Goal: Information Seeking & Learning: Find specific fact

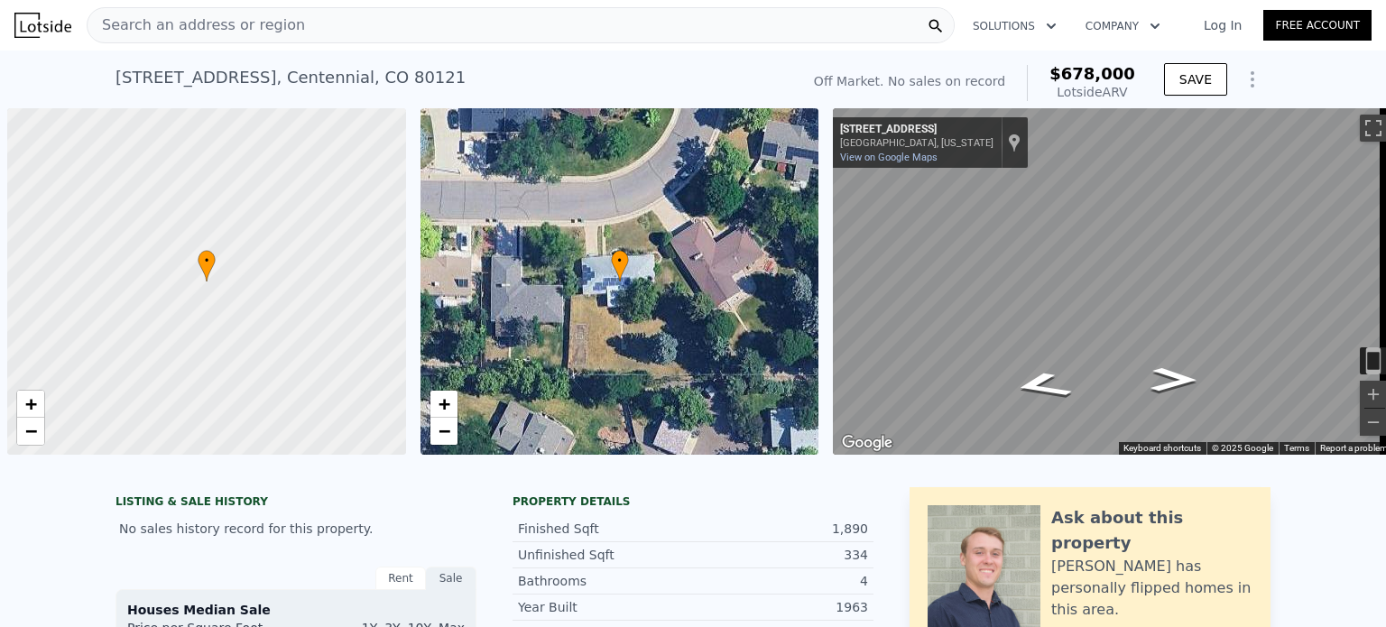
click at [159, 28] on span "Search an address or region" at bounding box center [196, 25] width 217 height 22
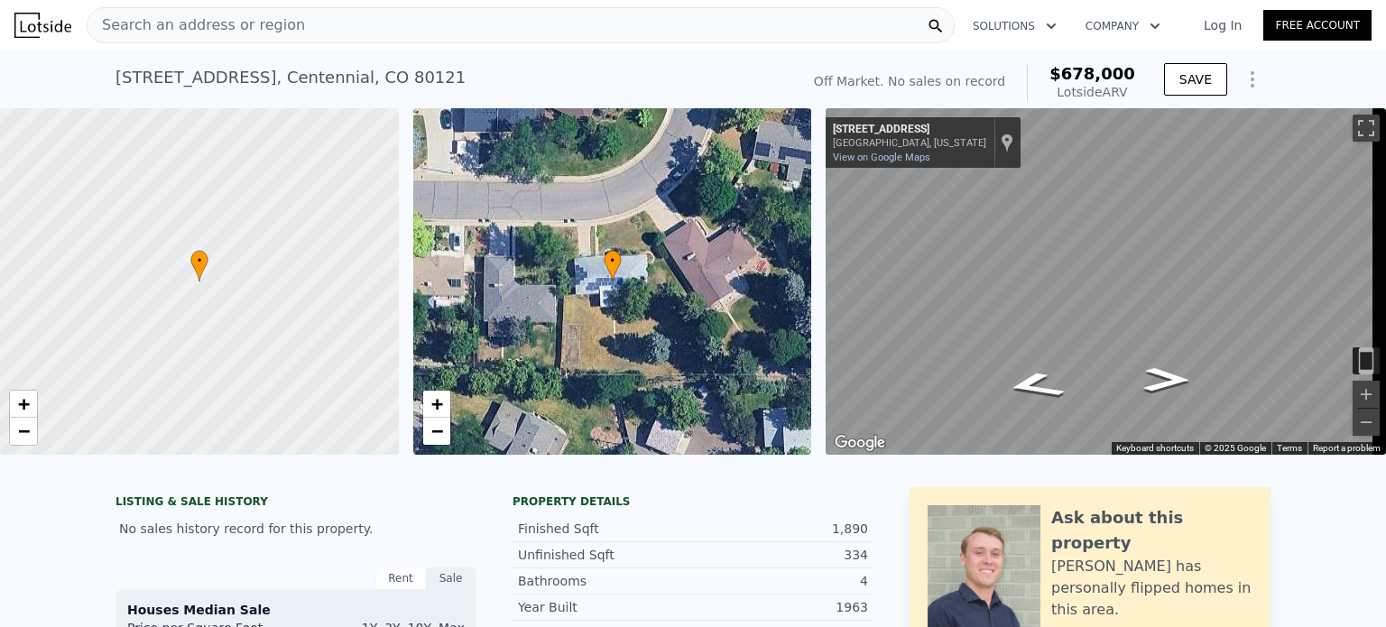
scroll to position [0, 1718]
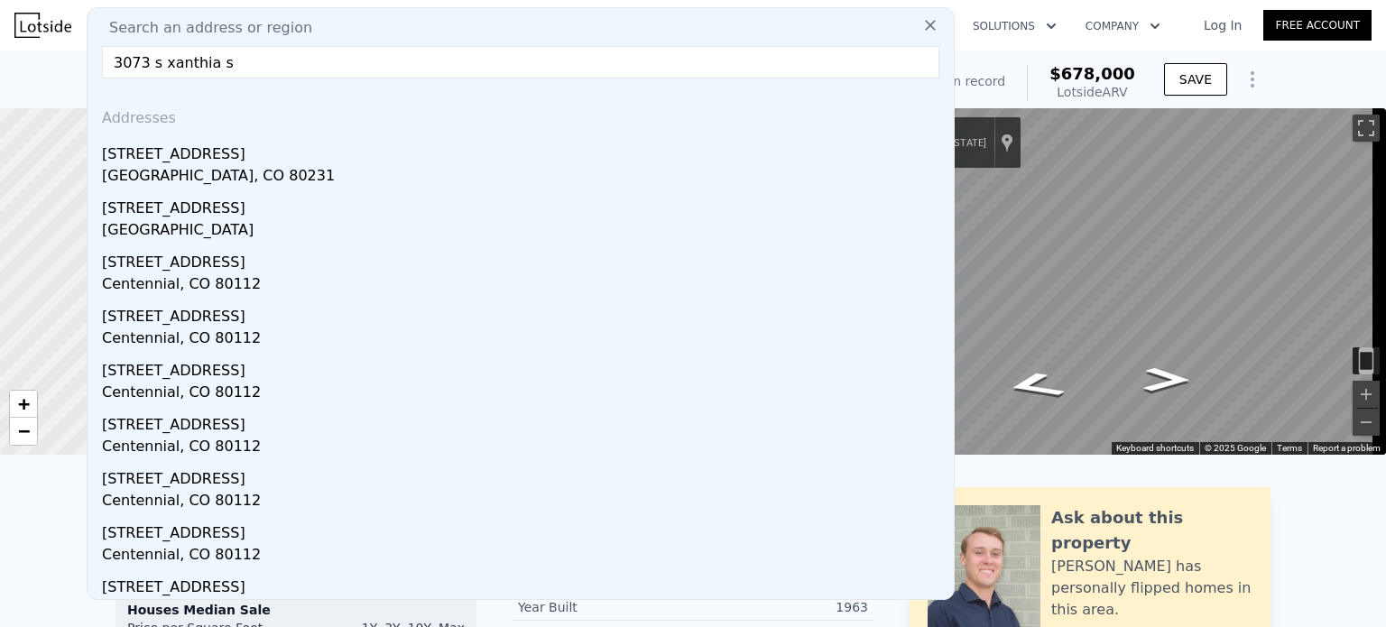
type input "3073 s xanthia s"
click at [166, 188] on div "Denver, CO 80231" at bounding box center [524, 177] width 844 height 25
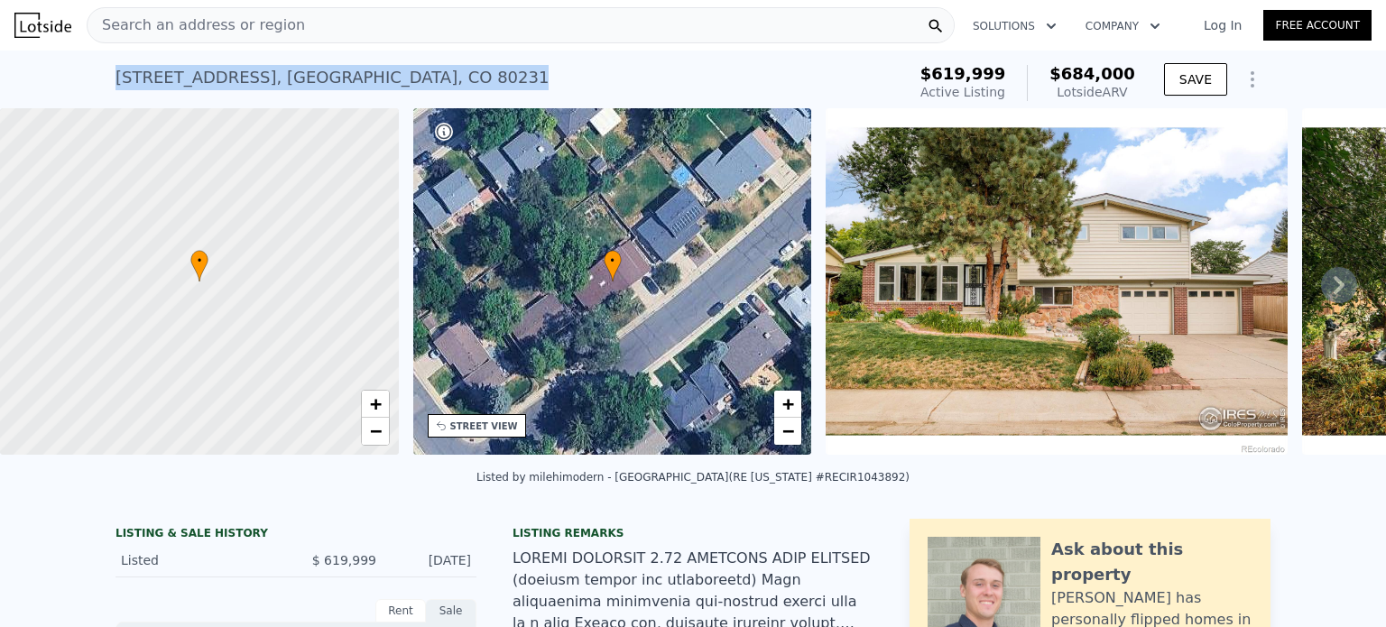
drag, startPoint x: 375, startPoint y: 82, endPoint x: 99, endPoint y: 78, distance: 276.1
click at [99, 78] on div "3073 S Xanthia St , Denver , CO 80231 Active at $619,999 (~ARV $684k ) $619,999…" at bounding box center [693, 80] width 1386 height 58
copy div "3073 S Xanthia St , Denver , CO 80231"
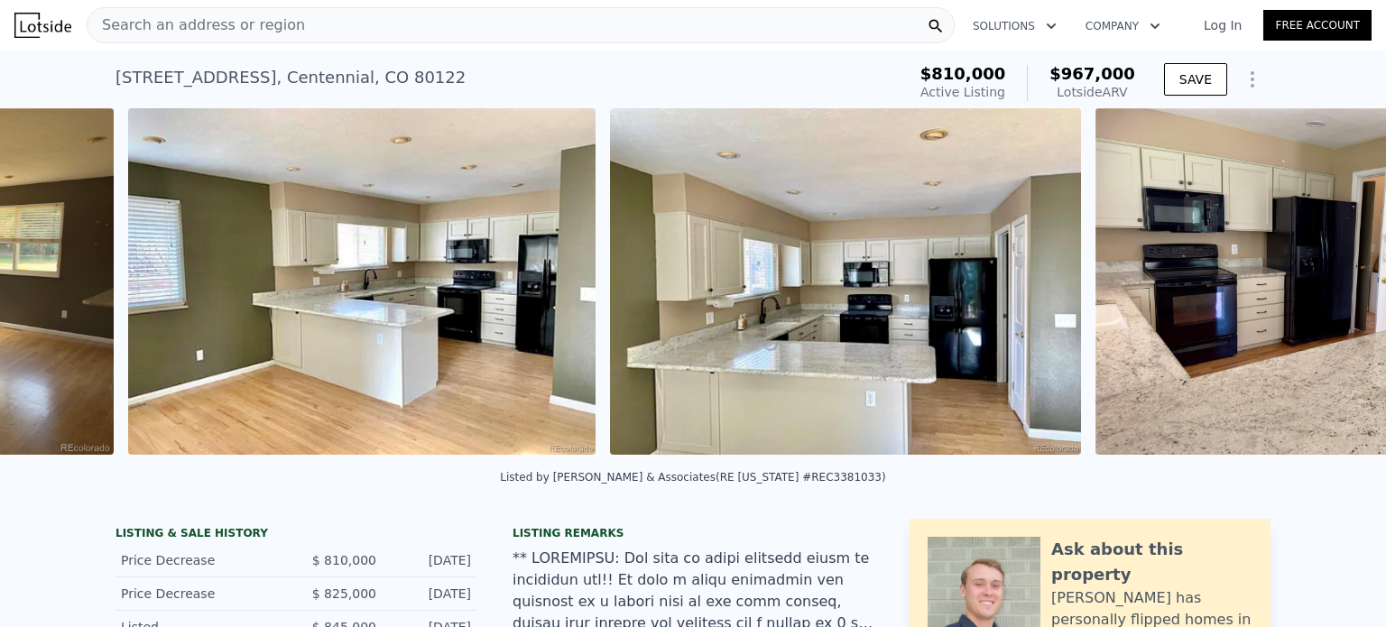
scroll to position [0, 6335]
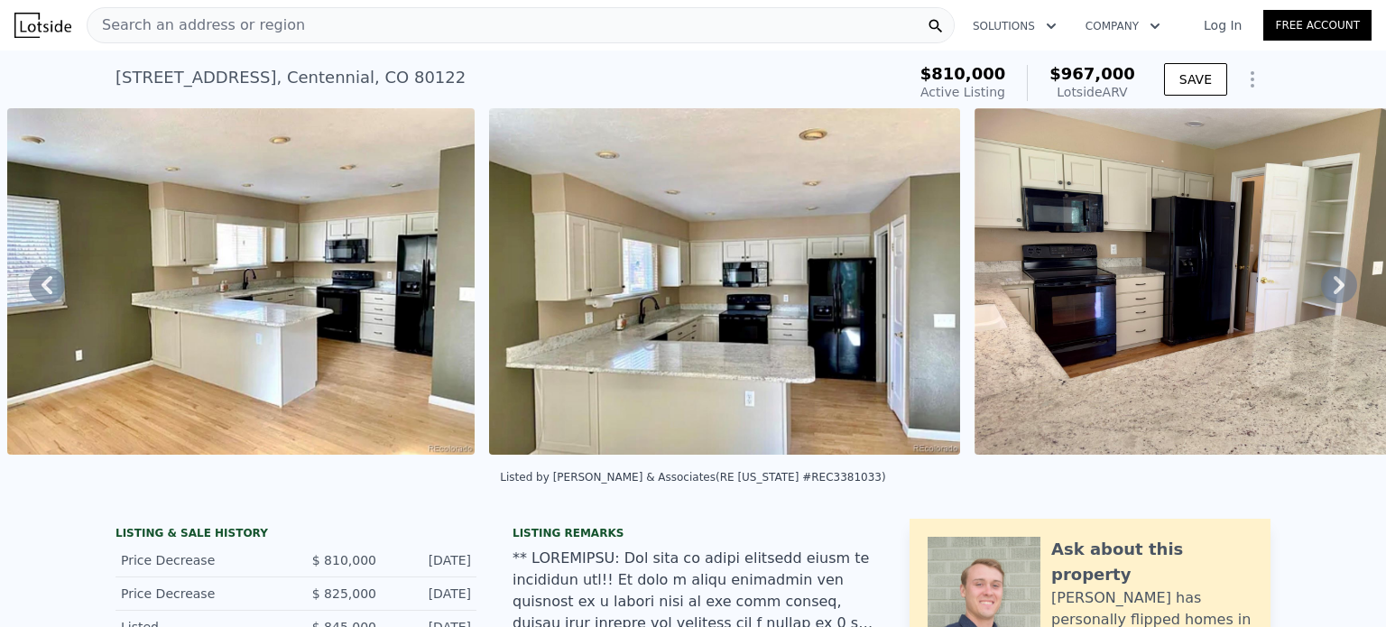
drag, startPoint x: 473, startPoint y: 457, endPoint x: 454, endPoint y: 470, distance: 23.3
click at [454, 461] on div "• + − • + − STREET VIEW Loading... SATELLITE VIEW" at bounding box center [693, 284] width 1386 height 353
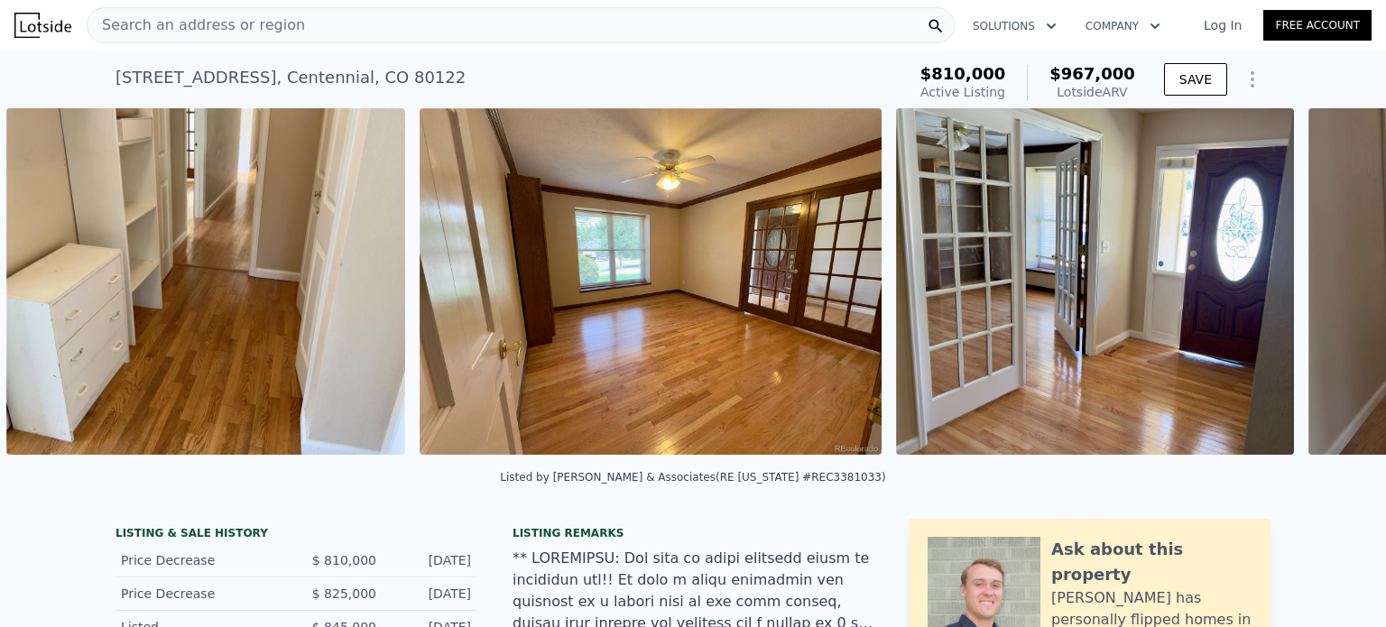
scroll to position [0, 9198]
